Goal: Information Seeking & Learning: Learn about a topic

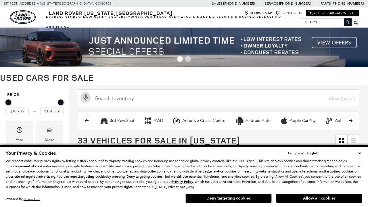
scroll to position [233, 0]
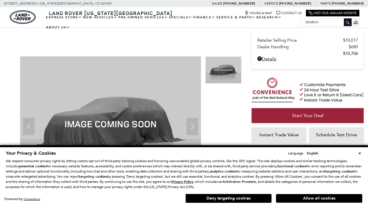
scroll to position [279, 0]
